Goal: Transaction & Acquisition: Purchase product/service

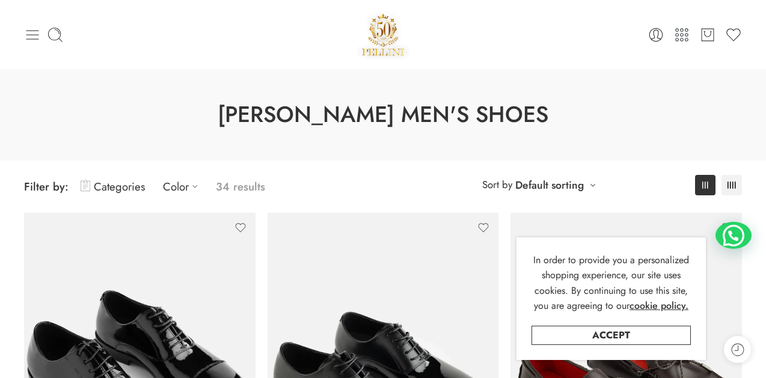
click at [34, 37] on icon at bounding box center [32, 34] width 17 height 17
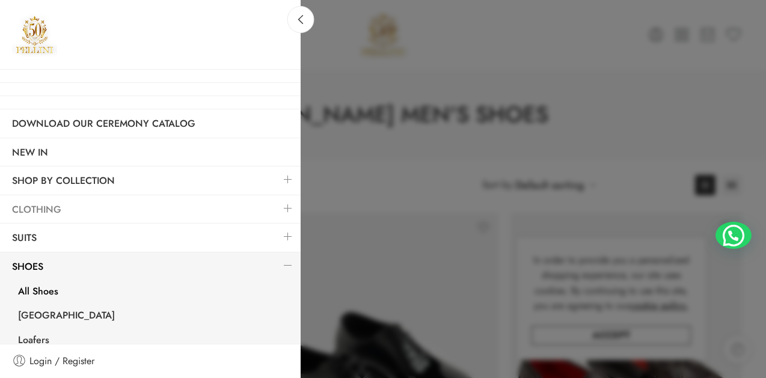
click at [150, 209] on link "Clothing" at bounding box center [150, 210] width 300 height 28
click at [287, 204] on link at bounding box center [287, 208] width 25 height 26
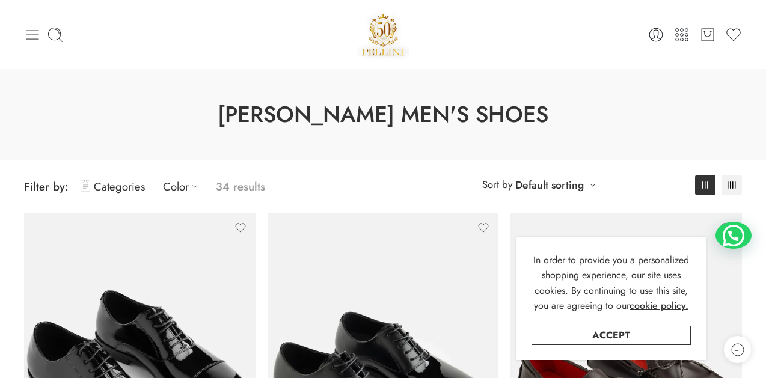
click at [31, 41] on icon at bounding box center [32, 34] width 17 height 17
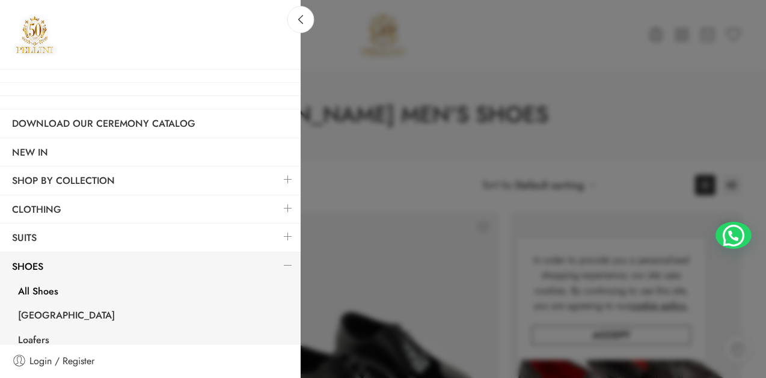
click at [290, 202] on link at bounding box center [287, 208] width 25 height 26
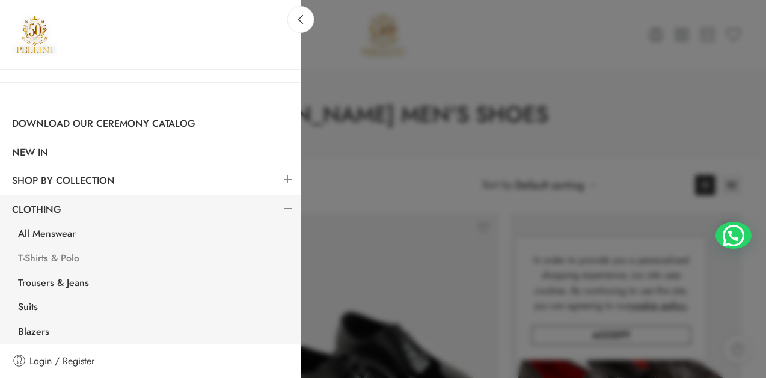
click at [61, 257] on link "T-Shirts & Polo" at bounding box center [153, 260] width 294 height 25
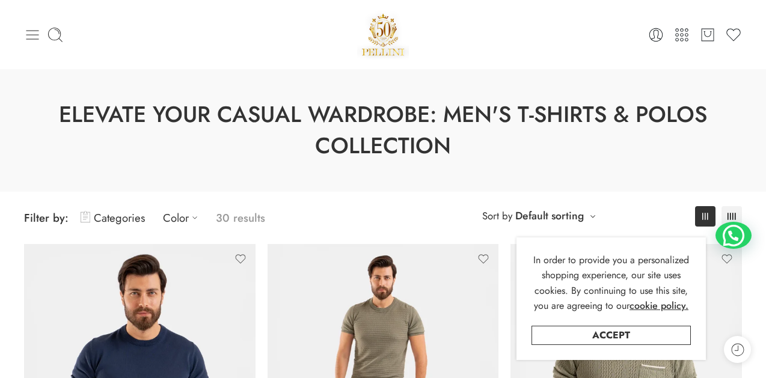
click at [37, 35] on icon at bounding box center [32, 34] width 17 height 17
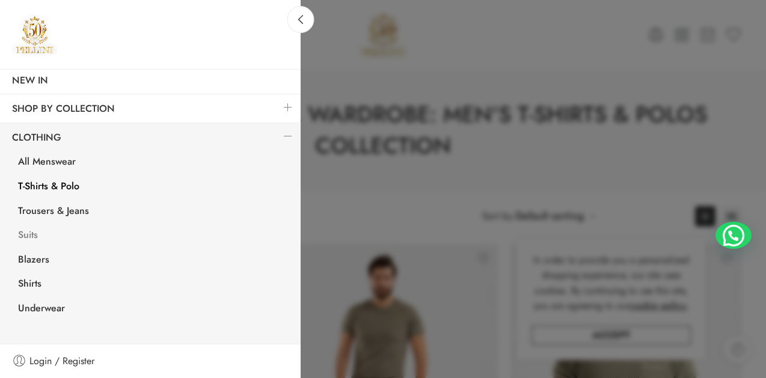
scroll to position [73, 0]
click at [36, 286] on link "Shirts" at bounding box center [153, 284] width 294 height 25
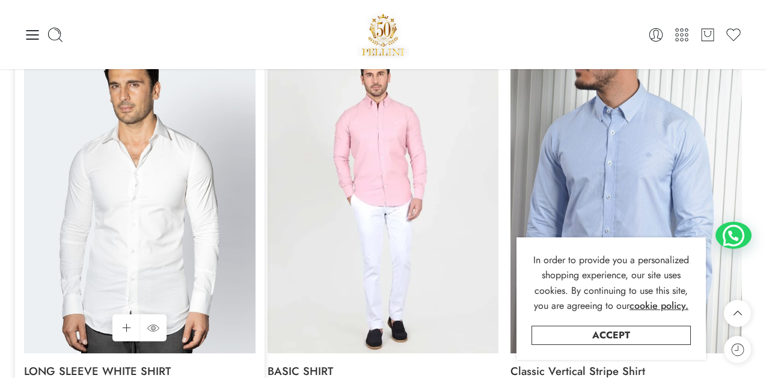
scroll to position [2845, 0]
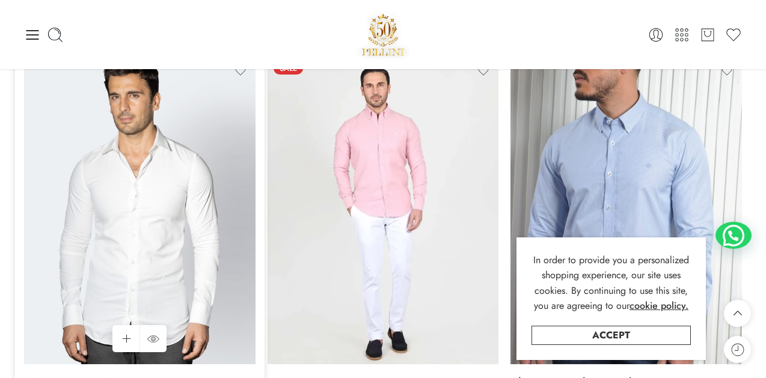
click at [111, 151] on img at bounding box center [139, 210] width 231 height 308
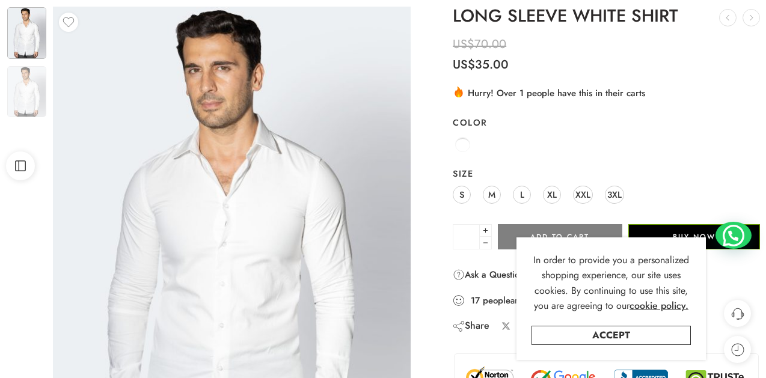
scroll to position [105, 0]
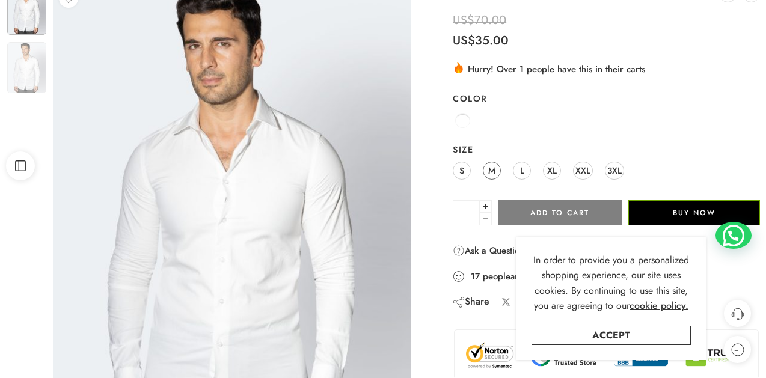
click at [485, 167] on link "M" at bounding box center [492, 171] width 18 height 18
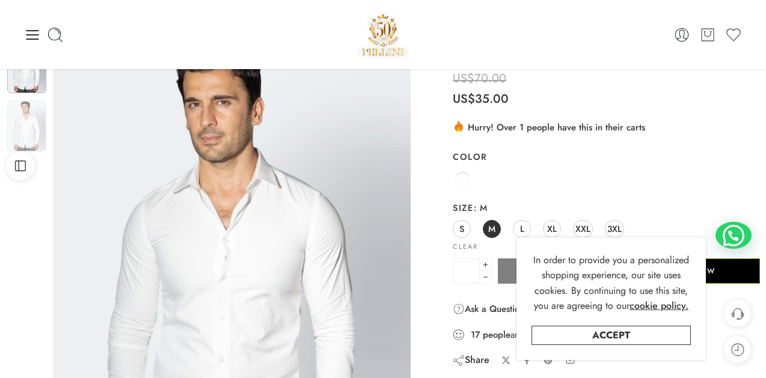
scroll to position [0, 0]
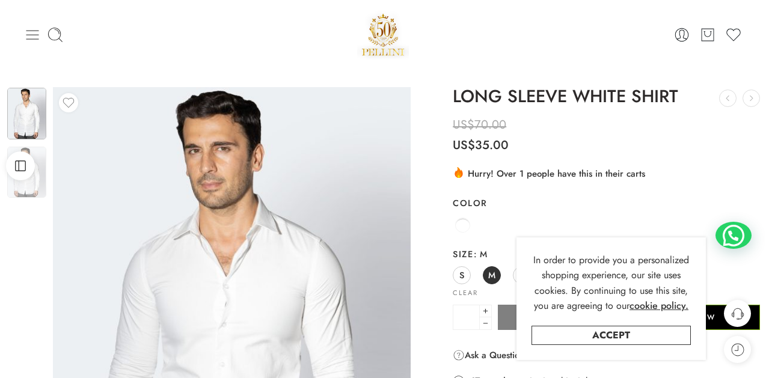
click at [35, 29] on icon at bounding box center [32, 34] width 17 height 17
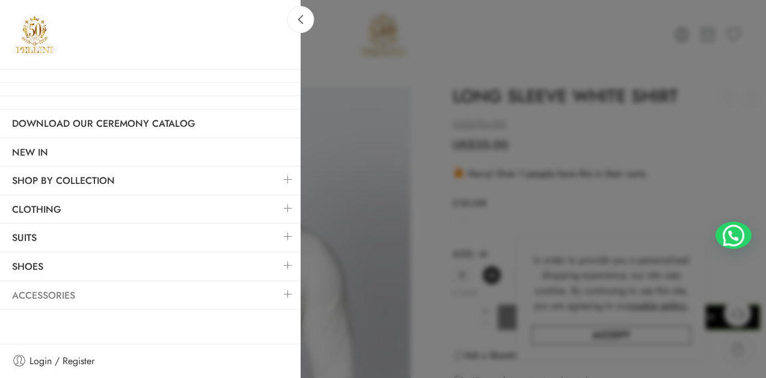
click at [192, 291] on link "Accessories" at bounding box center [150, 296] width 300 height 28
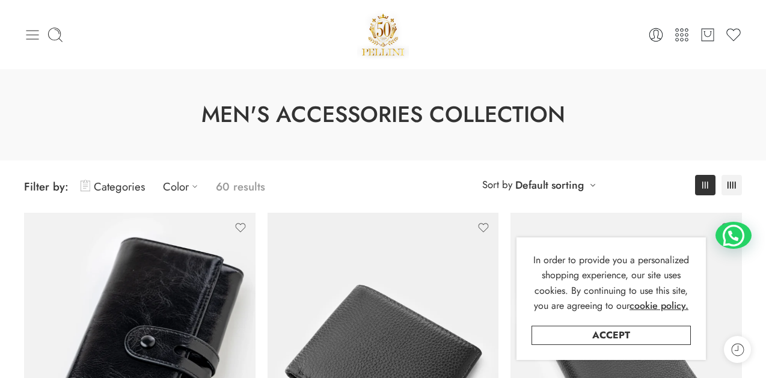
click at [31, 37] on icon at bounding box center [32, 34] width 17 height 17
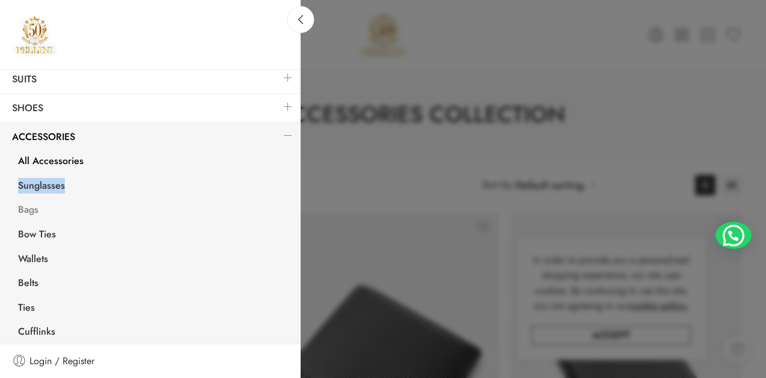
scroll to position [163, 0]
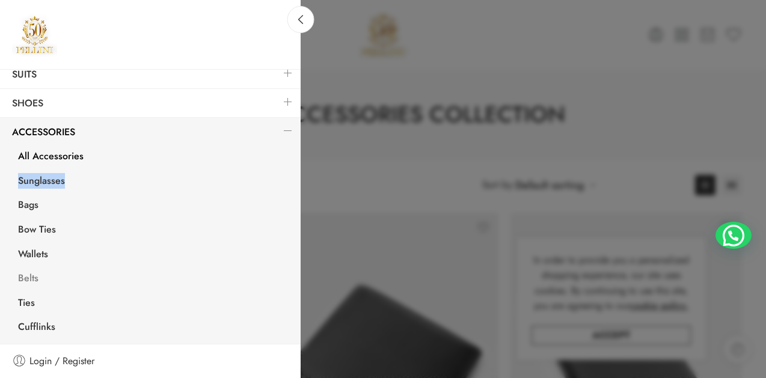
click at [28, 278] on link "Belts" at bounding box center [153, 279] width 294 height 25
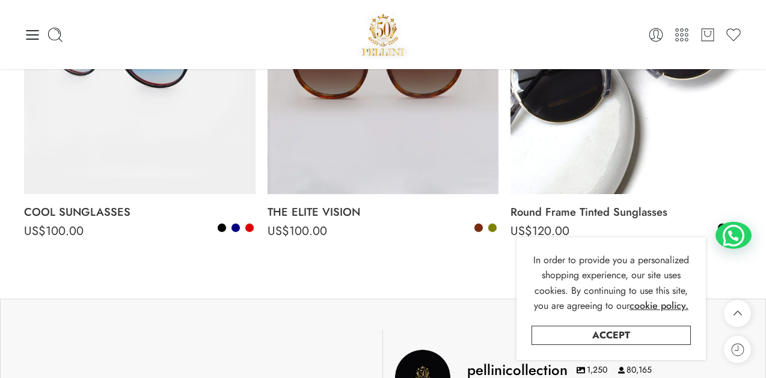
scroll to position [698, 0]
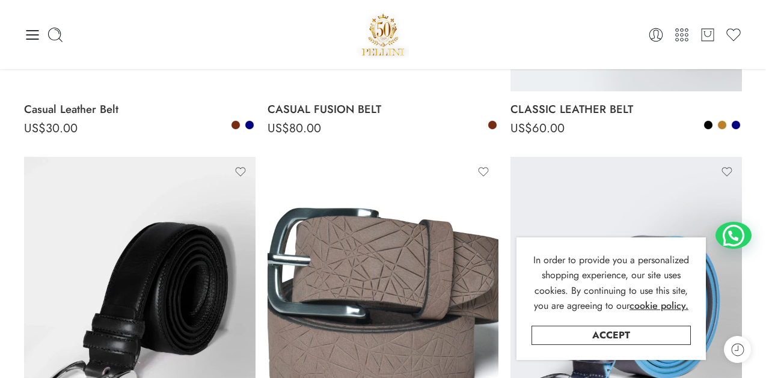
scroll to position [139, 0]
